Goal: Task Accomplishment & Management: Manage account settings

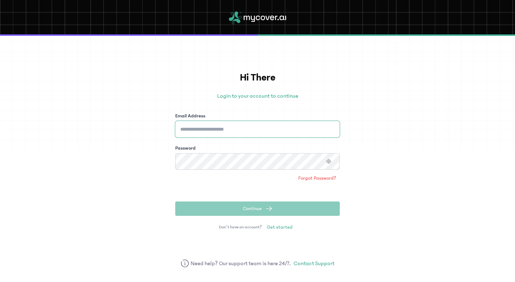
type input "**********"
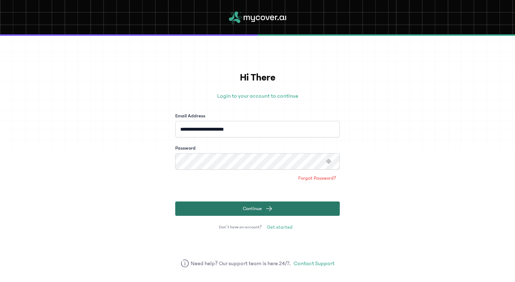
click at [260, 208] on span "Continue" at bounding box center [252, 208] width 19 height 7
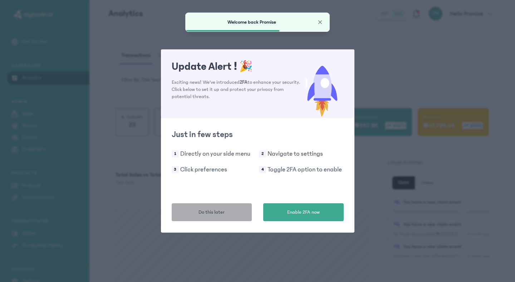
click at [209, 213] on span "Do this later" at bounding box center [212, 213] width 26 height 8
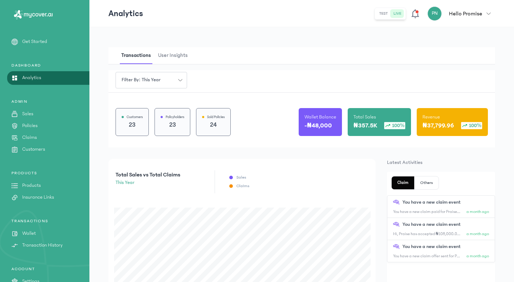
click at [27, 124] on p "Policies" at bounding box center [29, 126] width 15 height 8
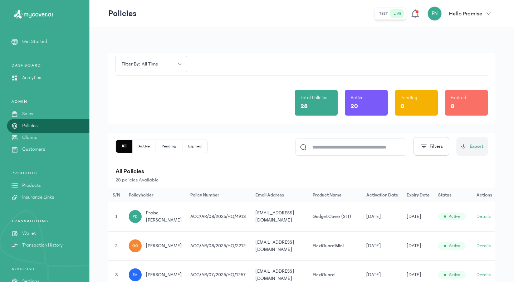
click at [27, 235] on p "Wallet" at bounding box center [29, 234] width 14 height 8
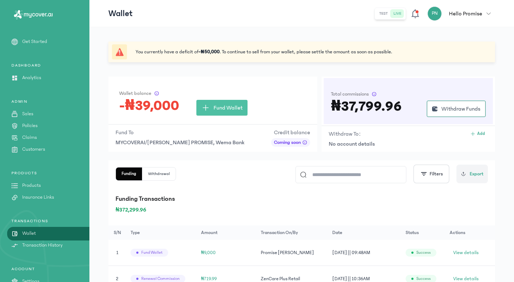
click at [35, 124] on p "Policies" at bounding box center [29, 126] width 15 height 8
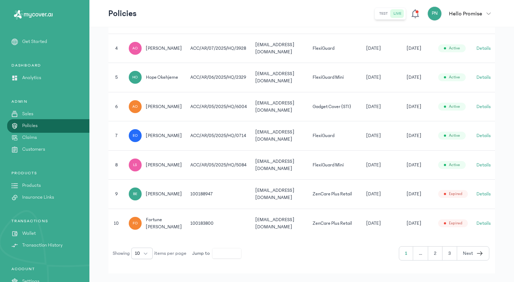
scroll to position [268, 0]
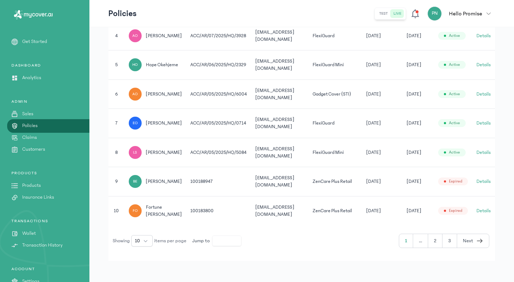
click at [482, 180] on button "Details" at bounding box center [483, 181] width 14 height 7
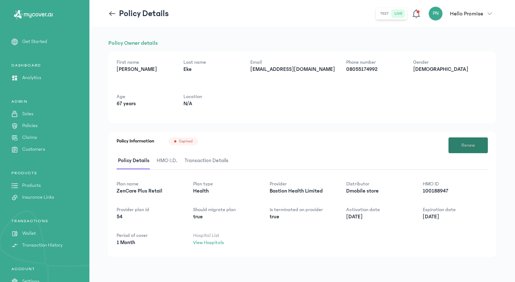
click at [471, 146] on span "Renew" at bounding box center [468, 146] width 14 height 8
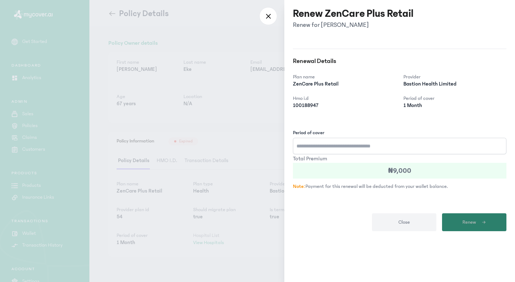
type input "*"
click at [472, 221] on span "Renew" at bounding box center [470, 223] width 14 height 8
click at [483, 184] on p "Note: Payment for this renewal will be deducted from your wallet balance." at bounding box center [400, 187] width 214 height 8
click at [272, 14] on div at bounding box center [268, 16] width 18 height 18
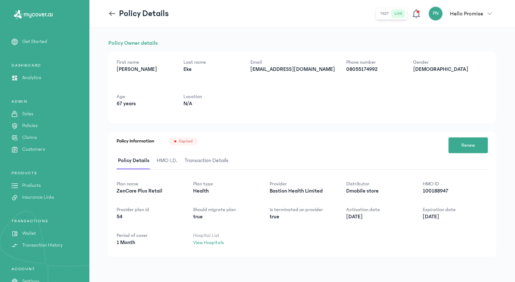
click at [111, 10] on icon at bounding box center [112, 14] width 8 height 8
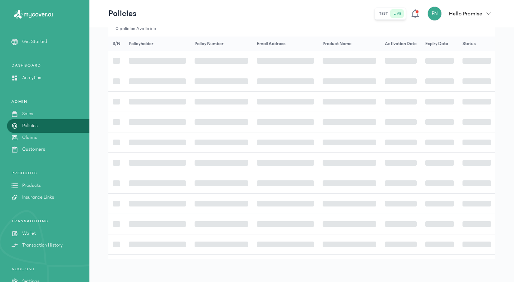
scroll to position [153, 0]
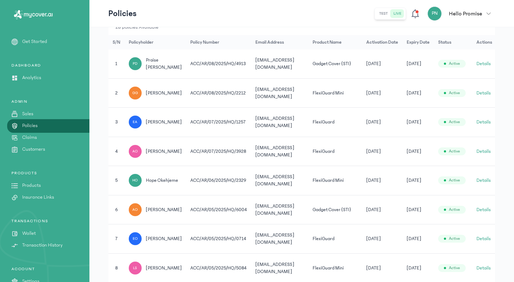
click at [29, 186] on p "Products" at bounding box center [31, 186] width 19 height 8
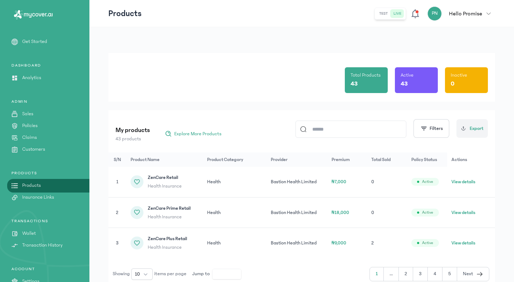
click at [31, 235] on p "Wallet" at bounding box center [29, 234] width 14 height 8
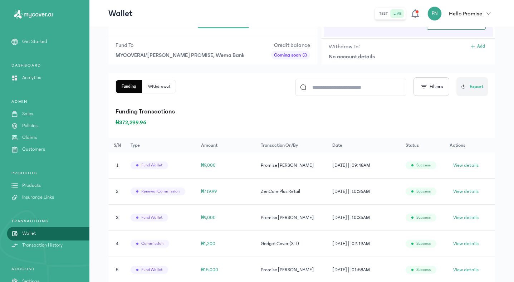
scroll to position [89, 0]
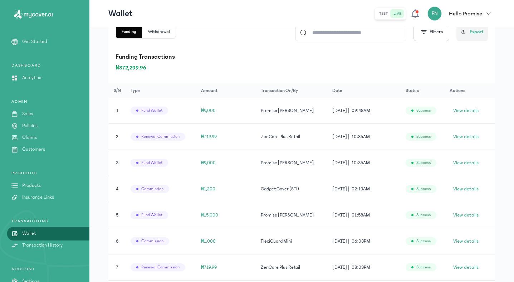
scroll to position [153, 0]
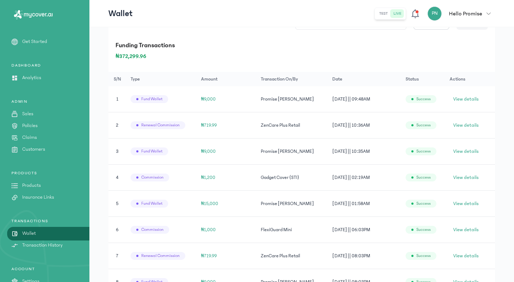
click at [29, 124] on p "Policies" at bounding box center [29, 126] width 15 height 8
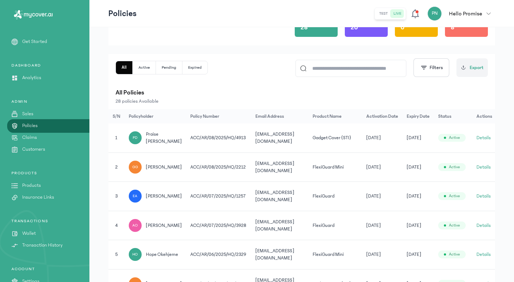
scroll to position [69, 0]
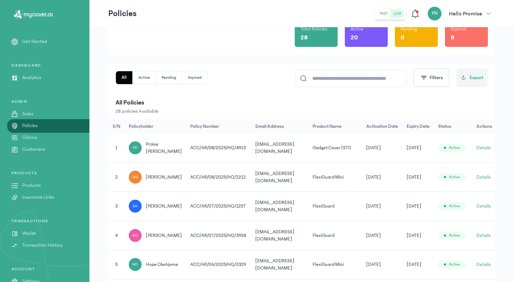
click at [354, 82] on input at bounding box center [354, 78] width 95 height 16
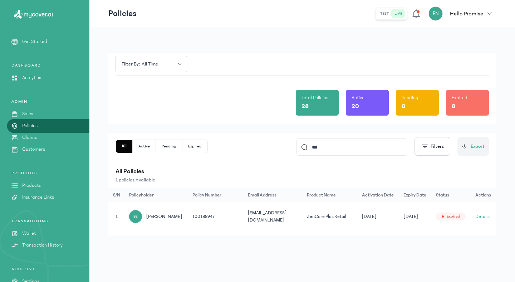
type input "***"
click at [483, 213] on button "Details" at bounding box center [482, 216] width 14 height 7
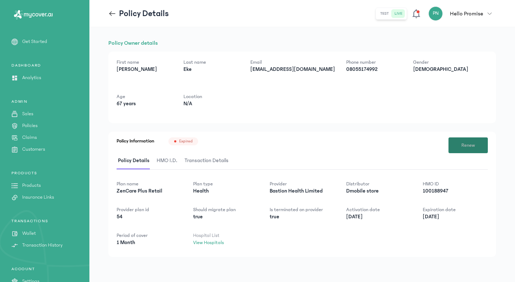
click at [476, 140] on button "Renew" at bounding box center [468, 145] width 39 height 16
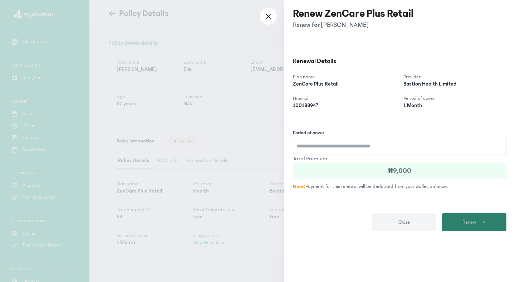
type input "*"
click at [466, 222] on span "Renew" at bounding box center [470, 223] width 14 height 8
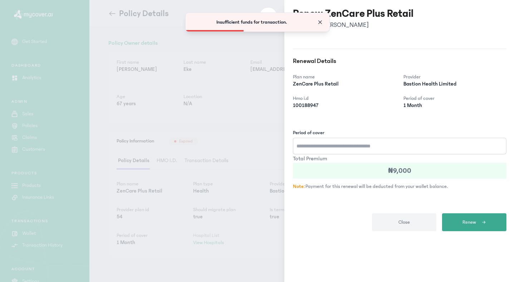
click at [321, 20] on span "Close" at bounding box center [320, 22] width 7 height 7
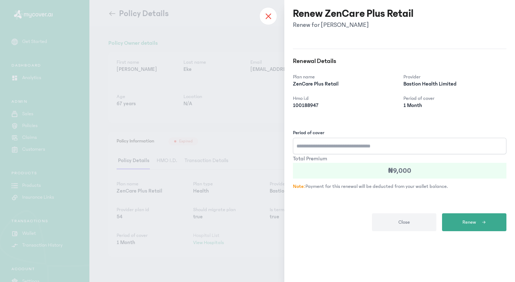
click at [265, 13] on div at bounding box center [268, 16] width 18 height 18
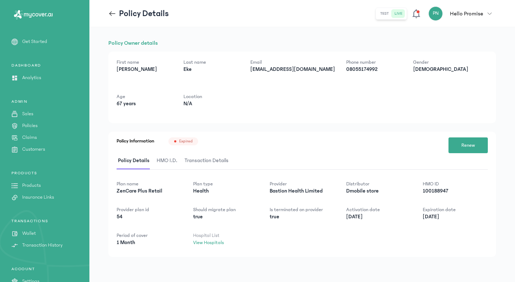
click at [31, 231] on p "Wallet" at bounding box center [29, 234] width 14 height 8
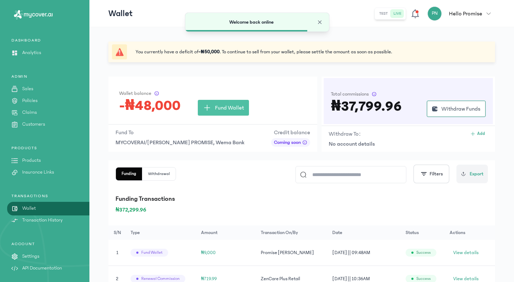
click at [199, 197] on p "Funding Transactions" at bounding box center [302, 199] width 372 height 10
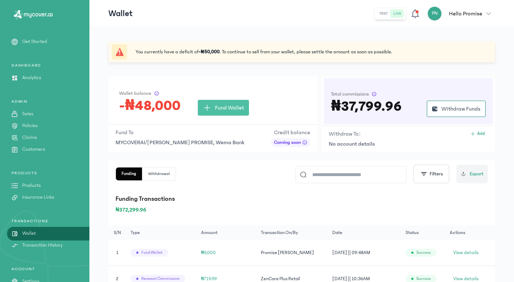
click at [25, 126] on p "Policies" at bounding box center [29, 126] width 15 height 8
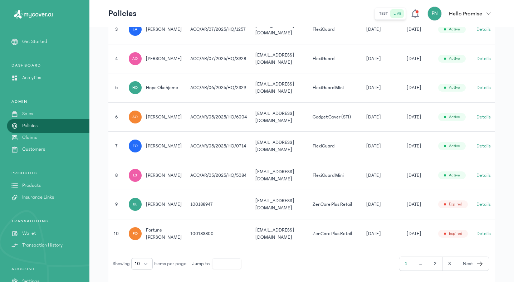
scroll to position [266, 0]
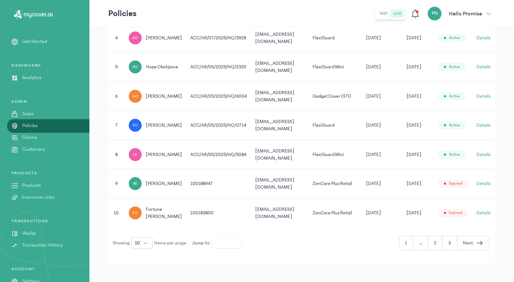
click at [488, 181] on button "Details" at bounding box center [483, 183] width 14 height 7
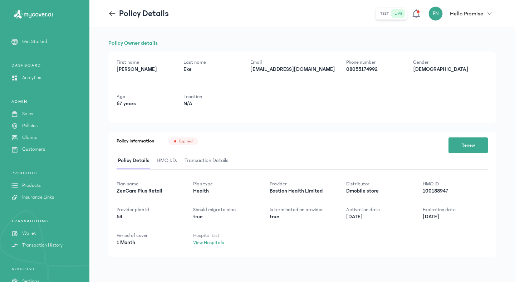
click at [168, 162] on span "HMO I.D." at bounding box center [167, 160] width 24 height 17
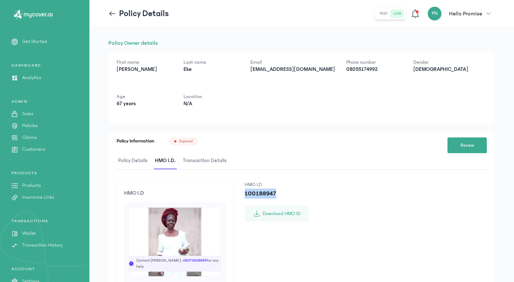
drag, startPoint x: 243, startPoint y: 190, endPoint x: 293, endPoint y: 197, distance: 50.8
click at [293, 197] on div "HMO I.D ! Contact [PERSON_NAME] - [PHONE_NUMBER] for any help zencare plus Expi…" at bounding box center [302, 273] width 370 height 184
copy p "100188947"
